Goal: Task Accomplishment & Management: Complete application form

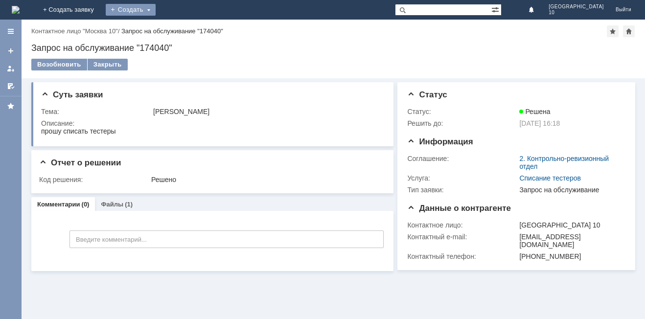
click at [156, 9] on div "Создать" at bounding box center [131, 10] width 50 height 12
click at [182, 26] on link "Заявка" at bounding box center [145, 29] width 74 height 12
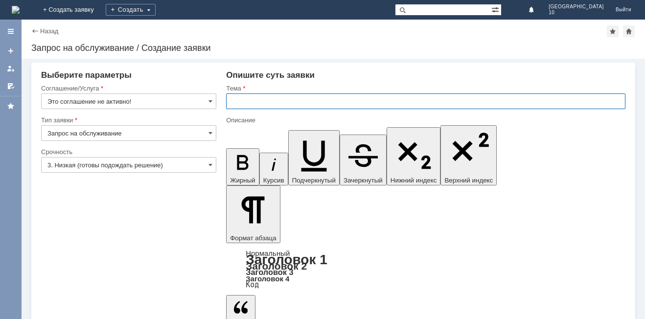
click at [229, 103] on input "text" at bounding box center [425, 101] width 399 height 16
type input "оч"
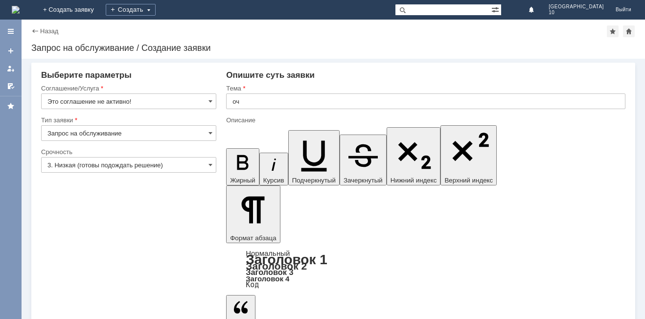
drag, startPoint x: 237, startPoint y: 2619, endPoint x: 235, endPoint y: 2656, distance: 37.7
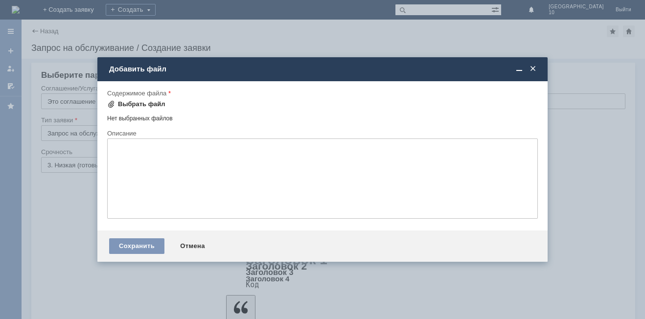
click at [118, 104] on div "Выбрать файл" at bounding box center [141, 104] width 47 height 8
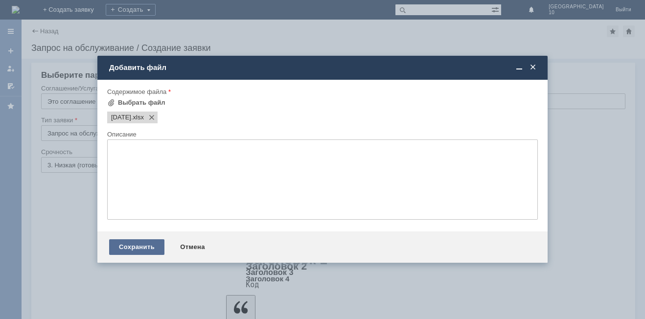
click at [125, 248] on div "Сохранить" at bounding box center [136, 247] width 55 height 16
